Goal: Task Accomplishment & Management: Manage account settings

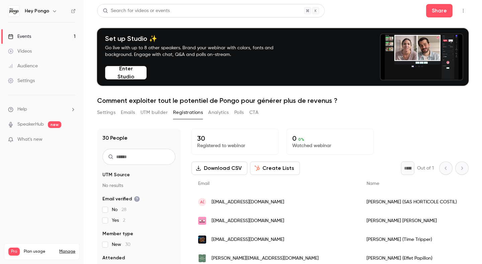
click at [31, 33] on div "Events" at bounding box center [19, 36] width 23 height 7
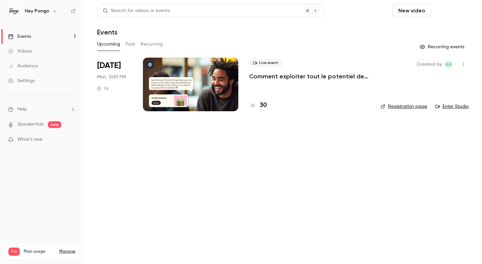
click at [463, 11] on button "Schedule" at bounding box center [451, 10] width 35 height 13
click at [441, 25] on li "One time event" at bounding box center [432, 28] width 72 height 17
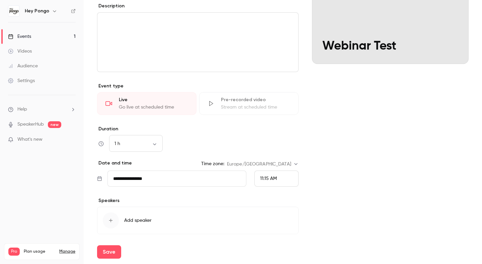
scroll to position [94, 0]
type input "**********"
click at [179, 178] on input "**********" at bounding box center [177, 177] width 139 height 16
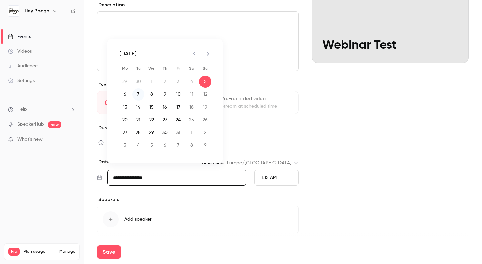
click at [137, 95] on button "7" at bounding box center [138, 94] width 12 height 12
type input "**********"
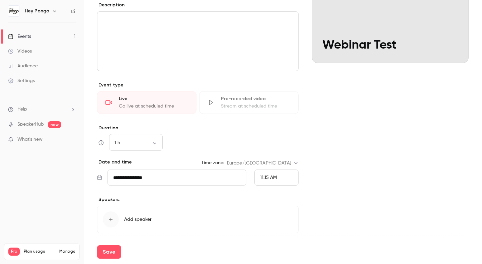
click at [112, 222] on div "button" at bounding box center [111, 219] width 16 height 16
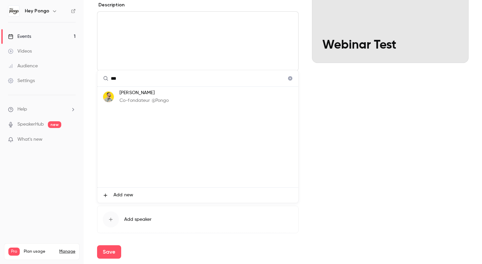
type input "***"
click at [155, 96] on p "[PERSON_NAME]" at bounding box center [145, 92] width 50 height 7
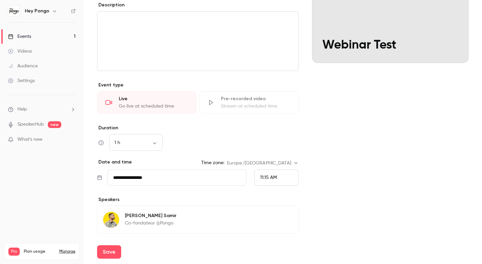
scroll to position [147, 0]
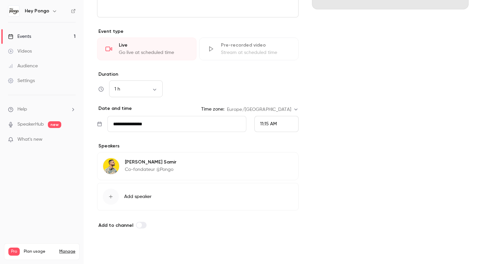
click at [116, 251] on button "Save" at bounding box center [109, 251] width 24 height 13
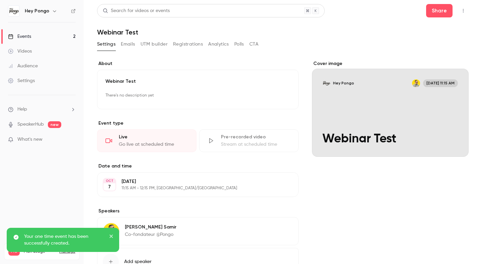
click at [183, 44] on button "Registrations" at bounding box center [188, 44] width 30 height 11
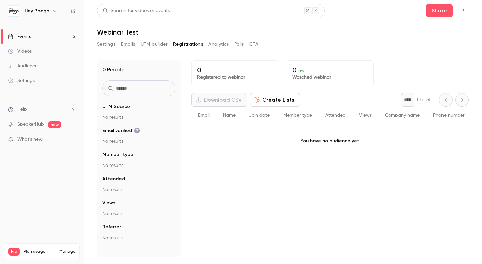
click at [28, 39] on div "Events" at bounding box center [19, 36] width 23 height 7
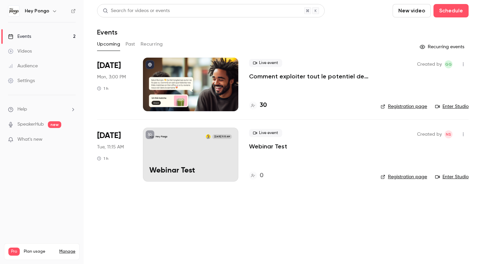
click at [314, 162] on div "Live event Webinar Test 0" at bounding box center [309, 155] width 121 height 54
click at [396, 176] on link "Registration page" at bounding box center [404, 177] width 47 height 7
click at [276, 145] on p "Webinar Test" at bounding box center [268, 146] width 38 height 8
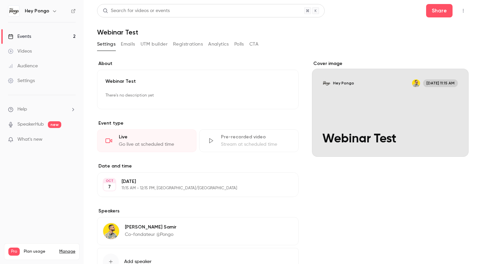
click at [127, 49] on button "Emails" at bounding box center [128, 44] width 14 height 11
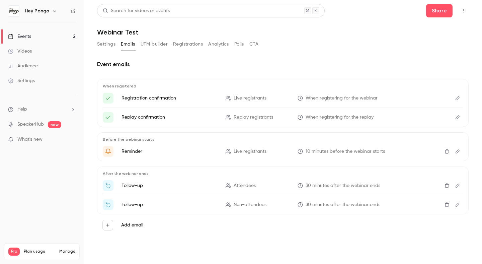
click at [460, 95] on button "Edit" at bounding box center [458, 98] width 11 height 11
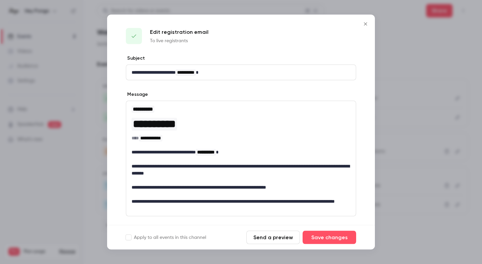
click at [365, 23] on icon "Close" at bounding box center [366, 23] width 8 height 5
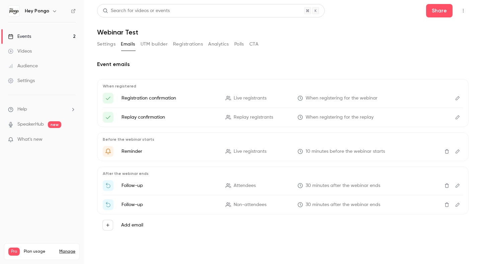
click at [34, 33] on link "Events 2" at bounding box center [42, 36] width 84 height 15
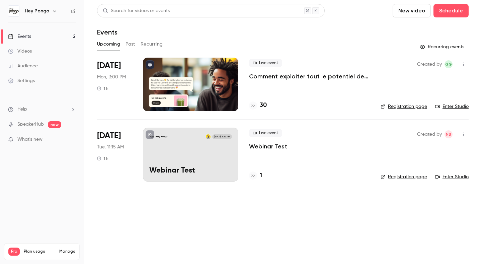
click at [289, 164] on div "Live event Webinar Test 1" at bounding box center [309, 155] width 121 height 54
click at [267, 138] on div "Live event Webinar Test" at bounding box center [309, 139] width 121 height 21
click at [264, 143] on p "Webinar Test" at bounding box center [268, 146] width 38 height 8
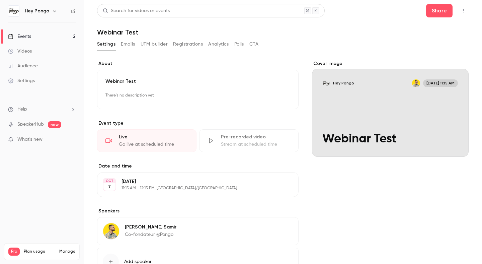
click at [191, 44] on button "Registrations" at bounding box center [188, 44] width 30 height 11
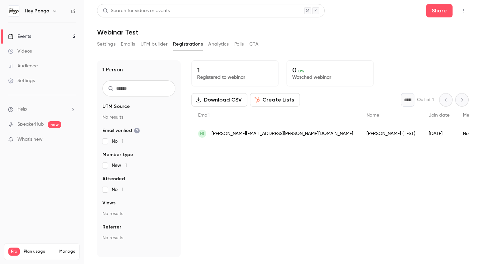
click at [113, 44] on button "Settings" at bounding box center [106, 44] width 18 height 11
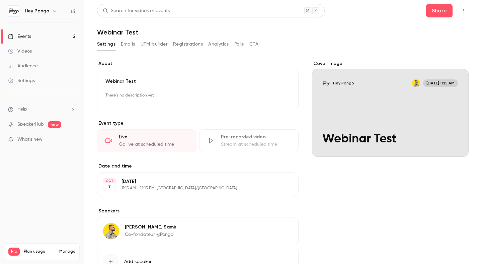
click at [50, 38] on link "Events 2" at bounding box center [42, 36] width 84 height 15
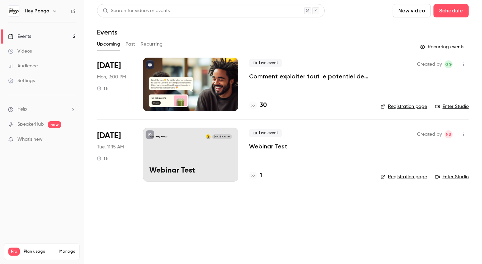
click at [466, 135] on button "button" at bounding box center [463, 134] width 11 height 11
click at [451, 148] on div "Share" at bounding box center [437, 151] width 51 height 7
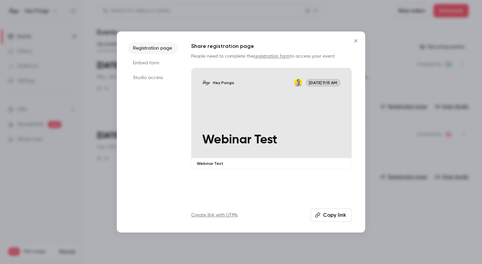
click at [160, 66] on li "Embed form" at bounding box center [153, 63] width 50 height 12
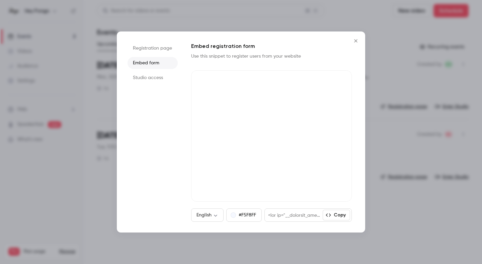
click at [152, 77] on li "Studio access" at bounding box center [153, 78] width 50 height 12
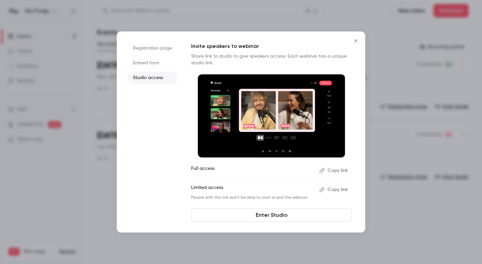
click at [139, 50] on li "Registration page" at bounding box center [153, 48] width 50 height 12
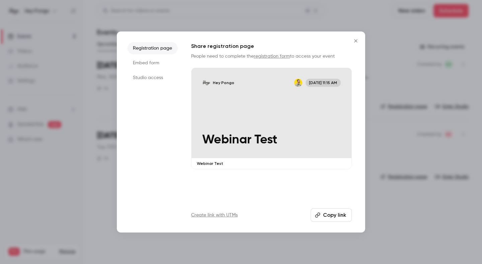
click at [354, 39] on icon "Close" at bounding box center [356, 40] width 8 height 5
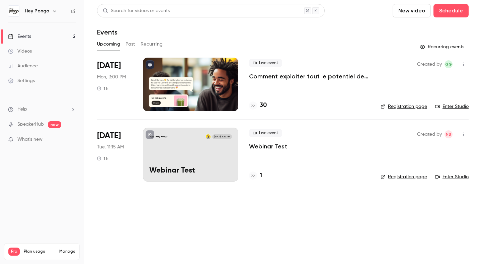
click at [392, 108] on link "Registration page" at bounding box center [404, 106] width 47 height 7
click at [394, 107] on link "Registration page" at bounding box center [404, 106] width 47 height 7
click at [276, 150] on p "Webinar Test" at bounding box center [268, 146] width 38 height 8
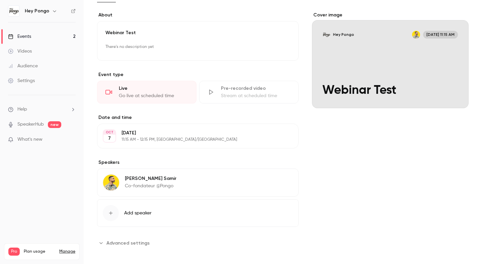
scroll to position [53, 0]
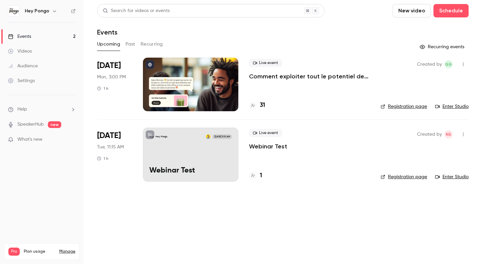
click at [458, 176] on link "Enter Studio" at bounding box center [451, 177] width 33 height 7
click at [270, 77] on p "Comment exploiter tout le potentiel de Pongo pour générer plus de revenus ?" at bounding box center [309, 76] width 121 height 8
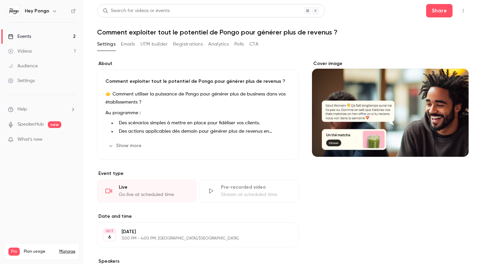
click at [192, 38] on div "Search for videos or events Share Comment exploiter tout le potentiel de Pongo …" at bounding box center [283, 183] width 372 height 359
click at [192, 47] on button "Registrations" at bounding box center [188, 44] width 30 height 11
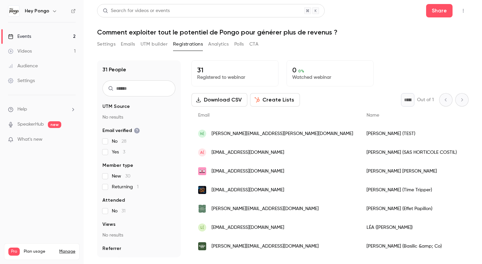
click at [129, 41] on button "Emails" at bounding box center [128, 44] width 14 height 11
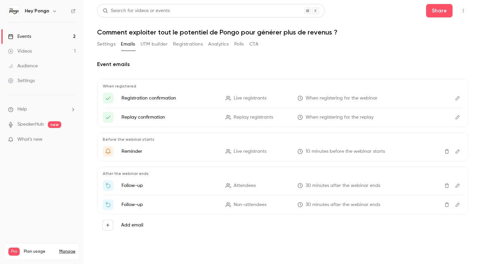
click at [36, 78] on link "Settings" at bounding box center [42, 80] width 84 height 15
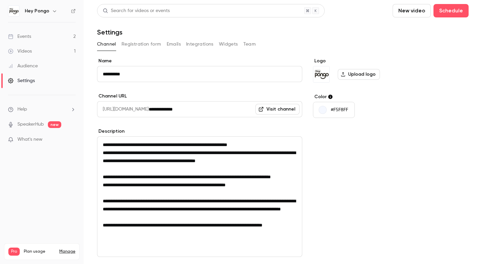
click at [179, 44] on button "Emails" at bounding box center [174, 44] width 14 height 11
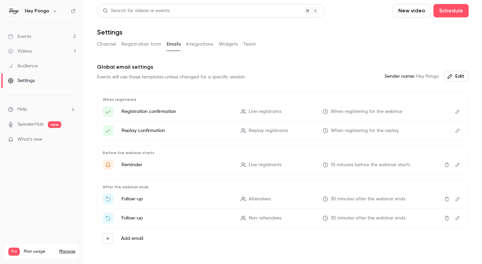
click at [456, 111] on icon "Edit" at bounding box center [457, 111] width 5 height 5
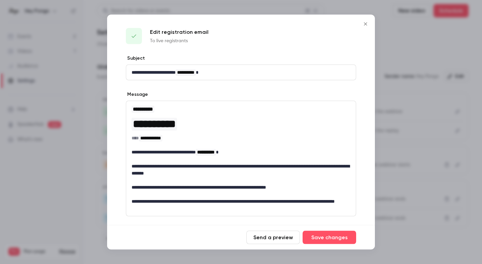
click at [186, 73] on p "**********" at bounding box center [241, 72] width 219 height 7
drag, startPoint x: 218, startPoint y: 70, endPoint x: 189, endPoint y: 73, distance: 29.6
click at [189, 73] on p "**********" at bounding box center [241, 72] width 219 height 7
click at [323, 241] on button "Save changes" at bounding box center [330, 237] width 54 height 13
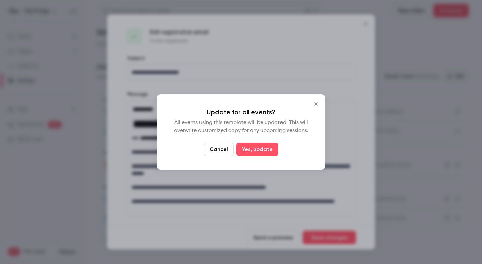
click at [211, 149] on button "Cancel" at bounding box center [219, 149] width 30 height 13
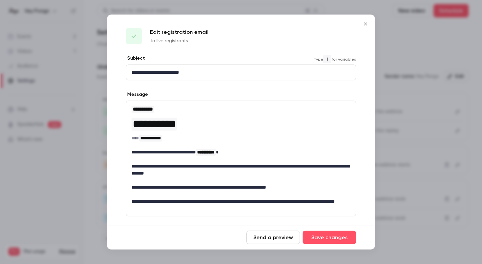
click at [185, 74] on p "**********" at bounding box center [241, 72] width 219 height 7
click at [325, 234] on button "Save changes" at bounding box center [330, 237] width 54 height 13
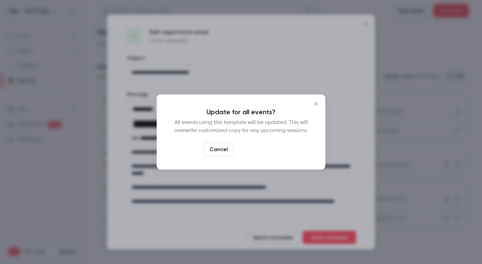
click at [257, 151] on button "Yes, update" at bounding box center [257, 149] width 42 height 13
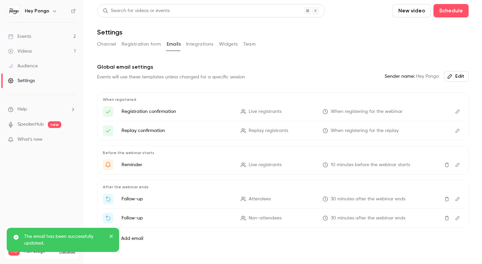
click at [456, 132] on icon "Edit" at bounding box center [458, 131] width 4 height 4
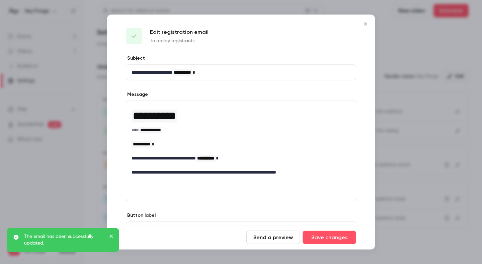
click at [220, 76] on div "**********" at bounding box center [241, 72] width 230 height 15
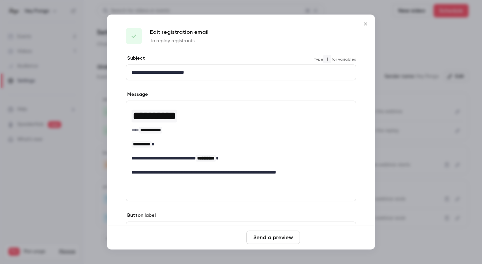
click at [332, 238] on button "Save changes" at bounding box center [330, 237] width 54 height 13
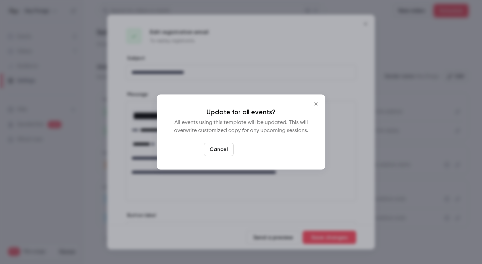
click at [266, 151] on button "Yes, update" at bounding box center [257, 149] width 42 height 13
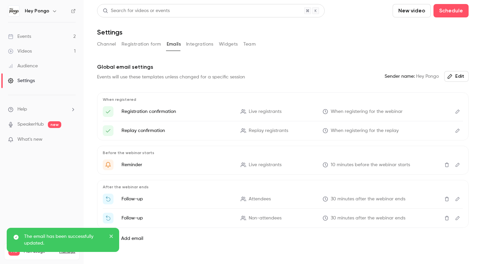
click at [456, 165] on icon "Edit" at bounding box center [457, 164] width 5 height 5
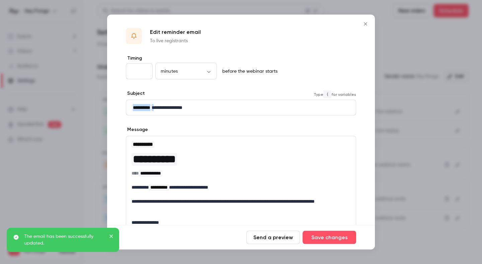
drag, startPoint x: 160, startPoint y: 107, endPoint x: 135, endPoint y: 107, distance: 25.8
click at [135, 107] on p "**********" at bounding box center [241, 107] width 219 height 7
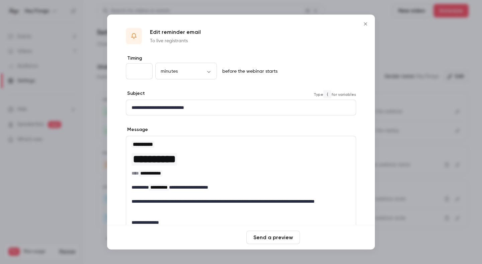
click at [330, 243] on button "Save changes" at bounding box center [330, 237] width 54 height 13
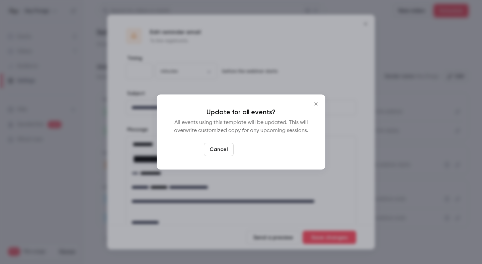
click at [262, 149] on button "Yes, update" at bounding box center [257, 149] width 42 height 13
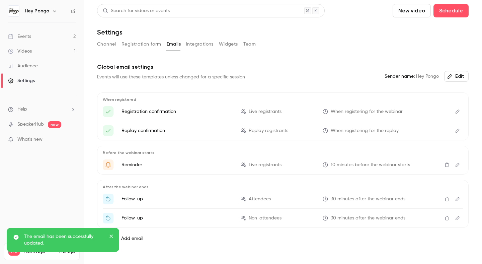
click at [458, 197] on icon "Edit" at bounding box center [457, 199] width 5 height 5
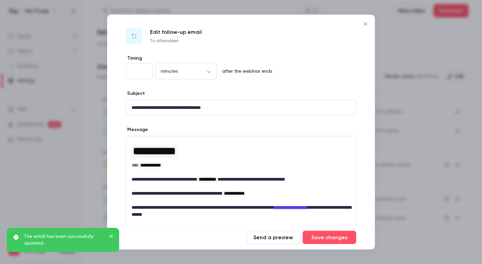
click at [365, 23] on icon "Close" at bounding box center [365, 23] width 3 height 3
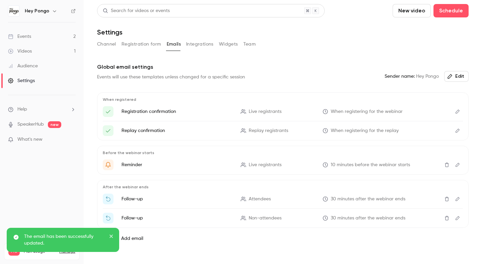
click at [456, 217] on icon "Edit" at bounding box center [457, 218] width 5 height 5
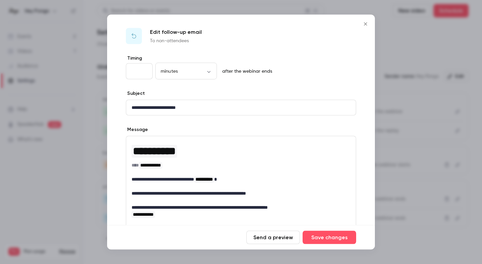
click at [365, 24] on icon "Close" at bounding box center [366, 23] width 8 height 5
